Goal: Navigation & Orientation: Go to known website

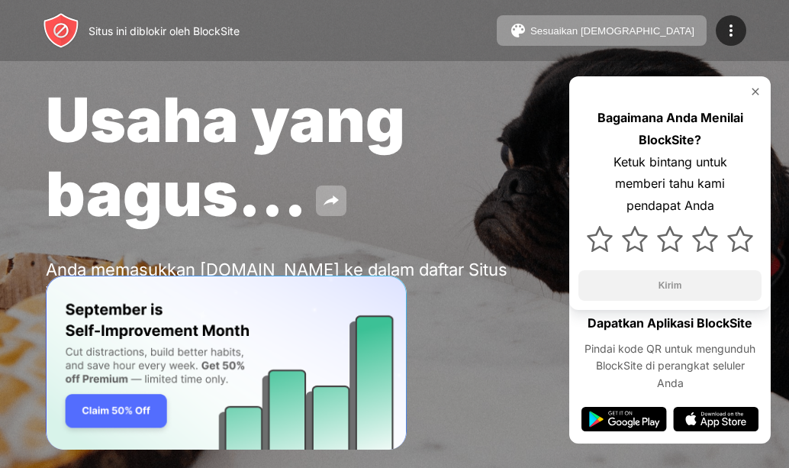
click at [757, 88] on img at bounding box center [755, 91] width 12 height 12
